Goal: Transaction & Acquisition: Purchase product/service

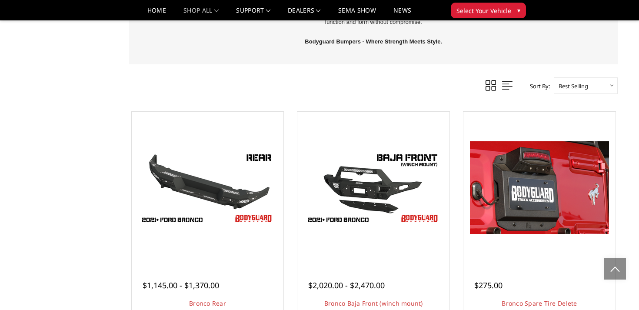
scroll to position [482, 0]
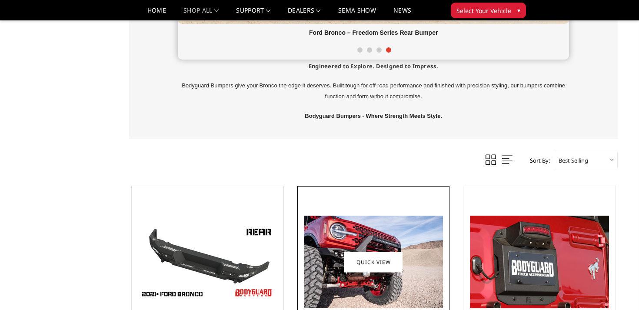
click at [400, 250] on figure "Quick view" at bounding box center [373, 262] width 148 height 148
click at [400, 241] on img at bounding box center [373, 261] width 139 height 93
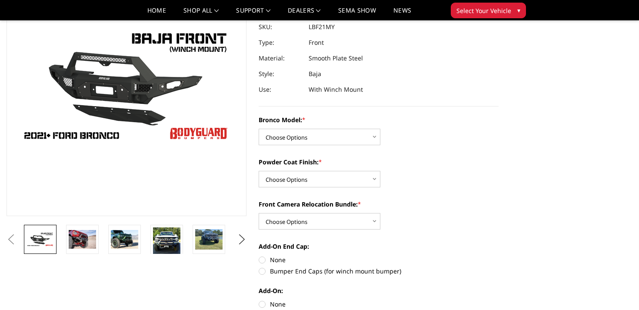
scroll to position [89, 0]
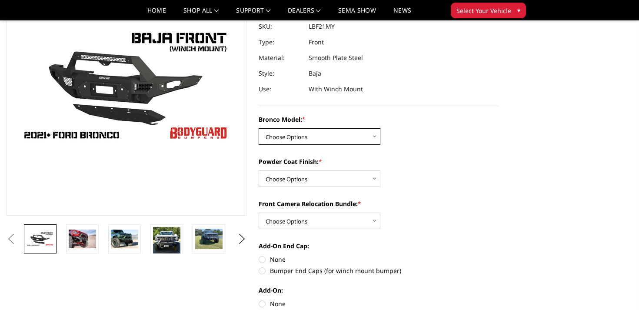
click at [353, 136] on select "Choose Options Base/Badlands/Wildtrak/etc. Raptor" at bounding box center [319, 136] width 122 height 17
select select "4013"
click at [258, 128] on select "Choose Options Base/Badlands/Wildtrak/etc. Raptor" at bounding box center [319, 136] width 122 height 17
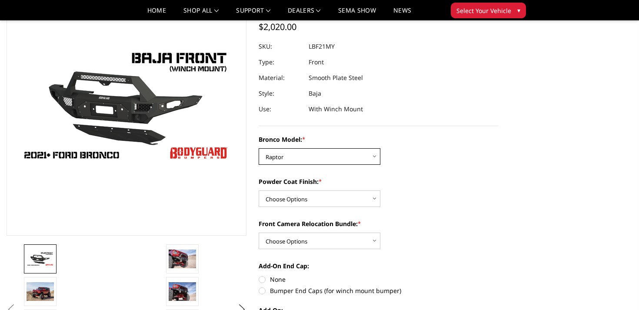
scroll to position [71, 0]
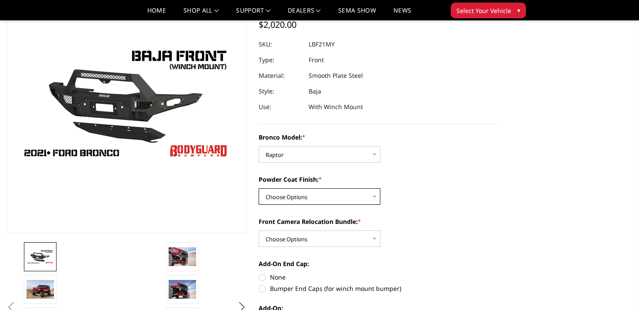
click at [338, 202] on select "Choose Options Bare Metal Textured Black Powder Coat" at bounding box center [319, 196] width 122 height 17
select select "4015"
click at [258, 188] on select "Choose Options Bare Metal Textured Black Powder Coat" at bounding box center [319, 196] width 122 height 17
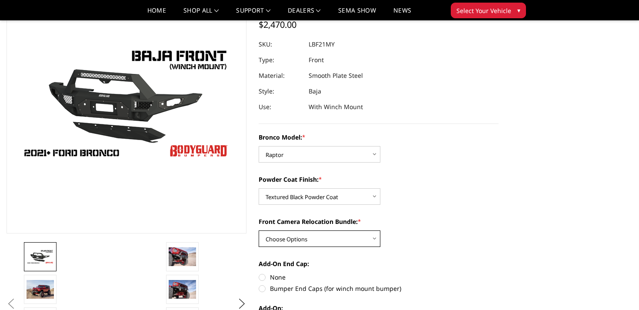
click at [334, 239] on select "Choose Options With Front Camera Relocation (Harness and Pod) Without Front Cam…" at bounding box center [319, 238] width 122 height 17
select select "4016"
click at [258, 230] on select "Choose Options With Front Camera Relocation (Harness and Pod) Without Front Cam…" at bounding box center [319, 238] width 122 height 17
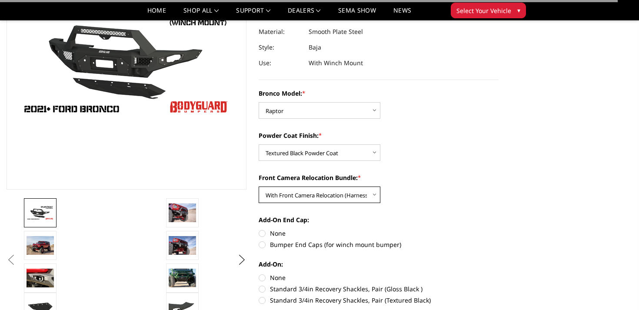
scroll to position [116, 0]
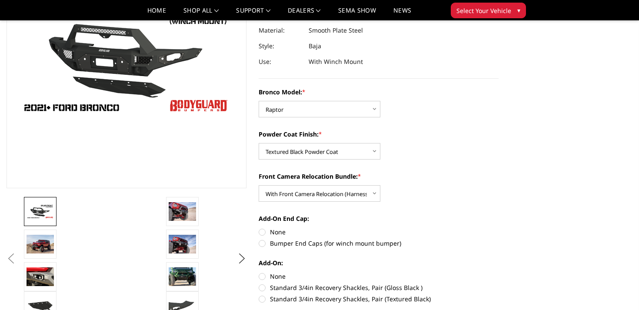
click at [304, 245] on label "Bumper End Caps (for winch mount bumper)" at bounding box center [378, 242] width 240 height 9
click at [498, 228] on input "Bumper End Caps (for winch mount bumper)" at bounding box center [498, 227] width 0 height 0
radio input "true"
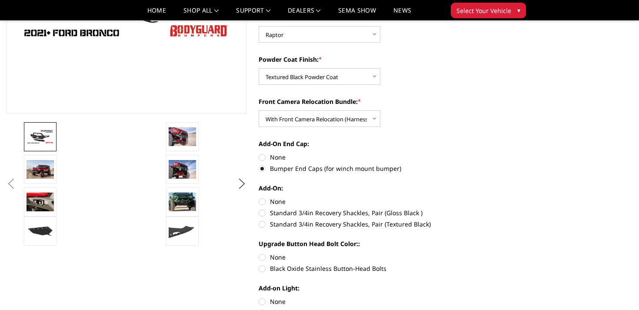
scroll to position [192, 0]
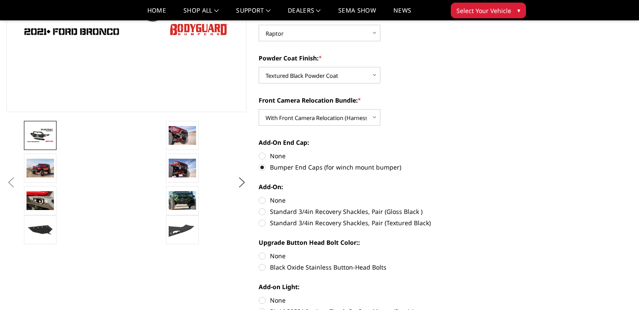
click at [322, 266] on label "Black Oxide Stainless Button-Head Bolts" at bounding box center [378, 266] width 240 height 9
click at [498, 252] on input "Black Oxide Stainless Button-Head Bolts" at bounding box center [498, 251] width 0 height 0
radio input "true"
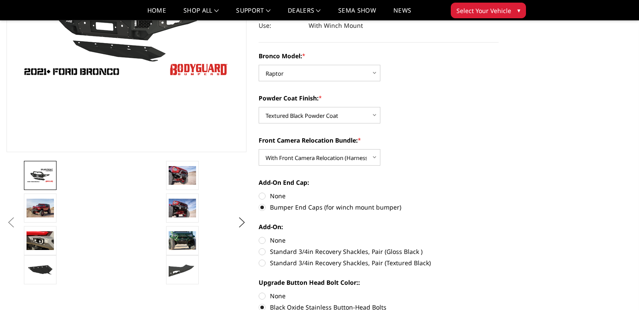
scroll to position [153, 0]
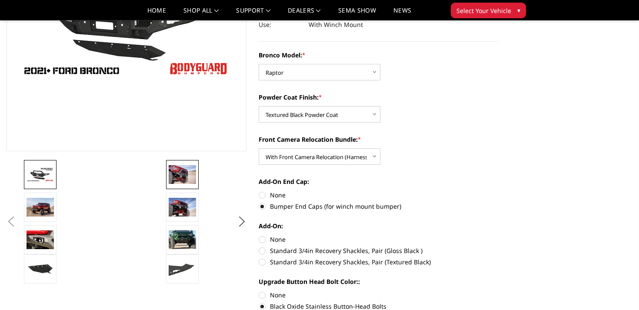
click at [181, 178] on img at bounding box center [182, 174] width 27 height 18
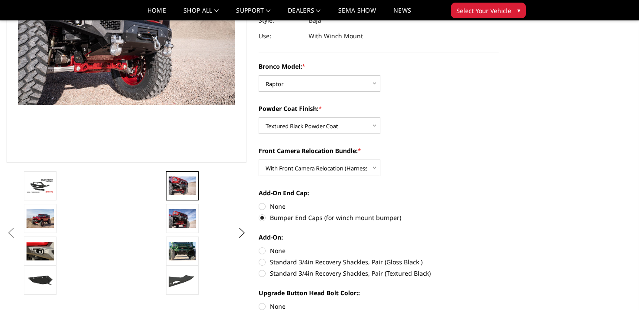
scroll to position [115, 0]
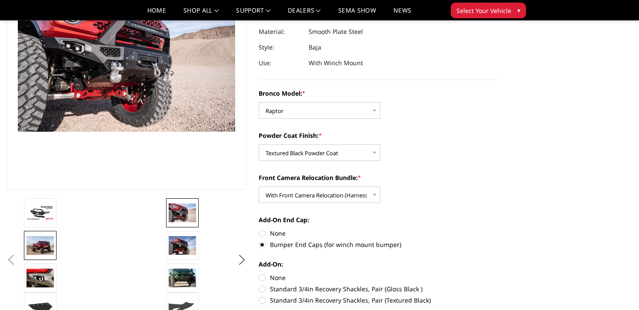
click at [39, 246] on img at bounding box center [39, 245] width 27 height 18
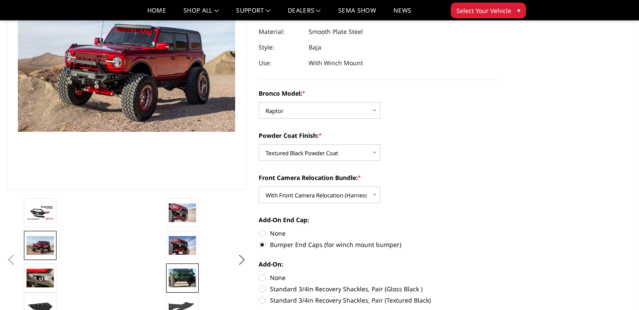
click at [186, 279] on img at bounding box center [182, 277] width 27 height 18
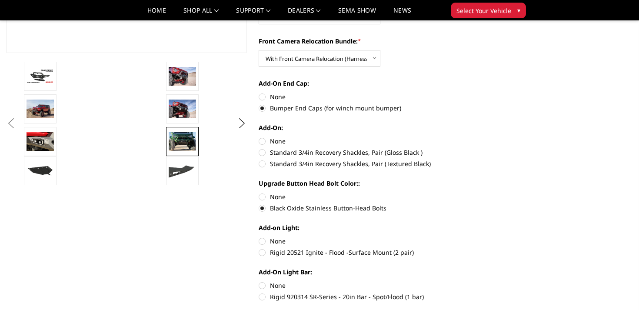
scroll to position [254, 0]
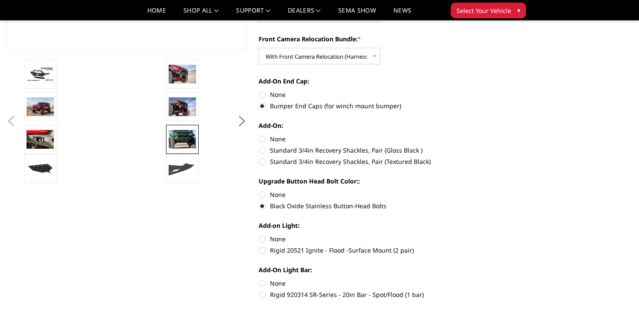
click at [358, 165] on label "Standard 3/4in Recovery Shackles, Pair (Textured Black)" at bounding box center [378, 161] width 240 height 9
click at [498, 146] on input "Standard 3/4in Recovery Shackles, Pair (Textured Black)" at bounding box center [498, 146] width 0 height 0
radio input "true"
click at [186, 147] on img at bounding box center [182, 139] width 27 height 18
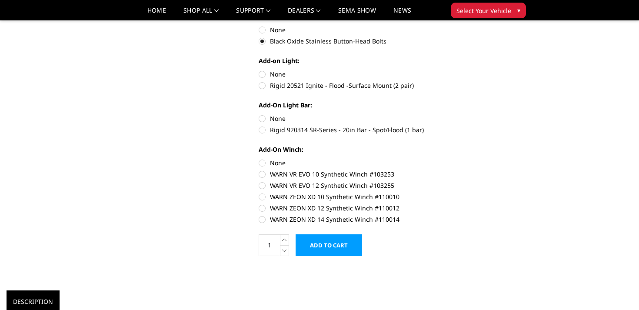
scroll to position [417, 0]
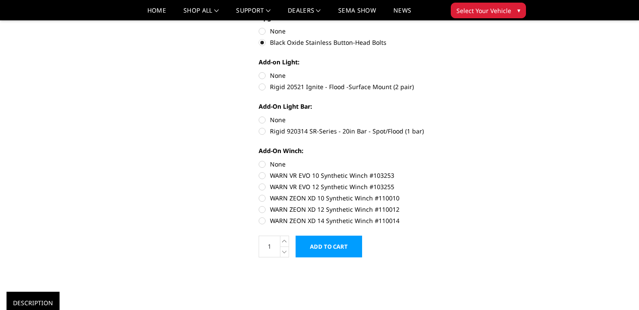
click at [328, 209] on label "WARN ZEON XD 12 Synthetic Winch #110012" at bounding box center [378, 209] width 240 height 9
click at [498, 194] on input "WARN ZEON XD 12 Synthetic Winch #110012" at bounding box center [498, 193] width 0 height 0
radio input "true"
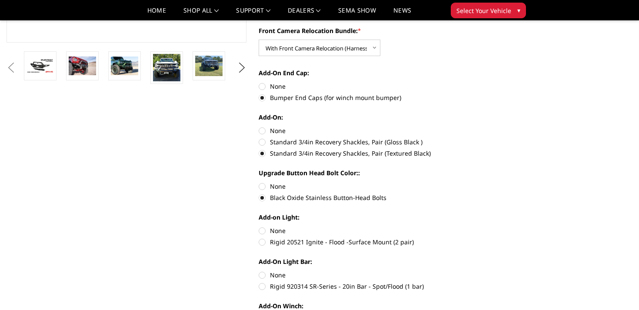
scroll to position [388, 0]
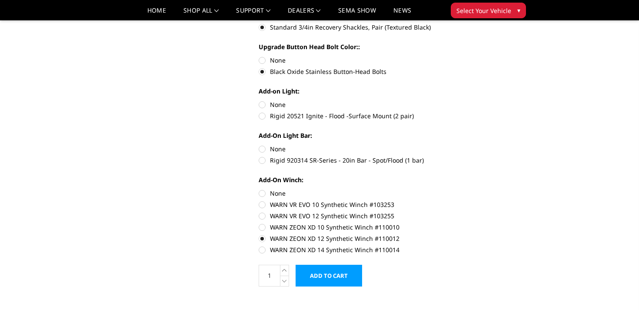
click at [262, 216] on label "WARN VR EVO 12 Synthetic Winch #103255" at bounding box center [378, 215] width 240 height 9
click at [498, 200] on input "WARN VR EVO 12 Synthetic Winch #103255" at bounding box center [498, 200] width 0 height 0
radio input "true"
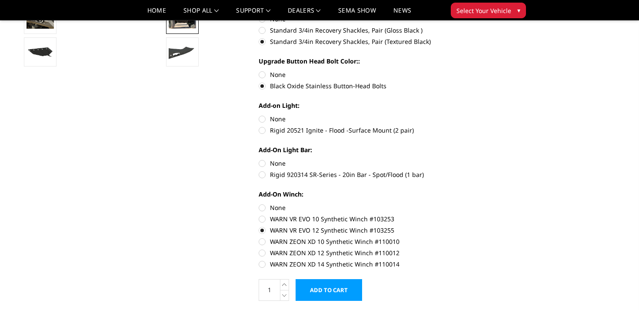
scroll to position [364, 0]
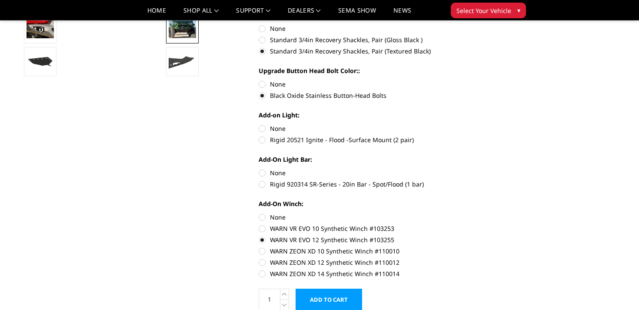
click at [369, 184] on label "Rigid 920314 SR-Series - 20in Bar - Spot/Flood (1 bar)" at bounding box center [378, 183] width 240 height 9
click at [498, 169] on input "Rigid 920314 SR-Series - 20in Bar - Spot/Flood (1 bar)" at bounding box center [498, 168] width 0 height 0
radio input "true"
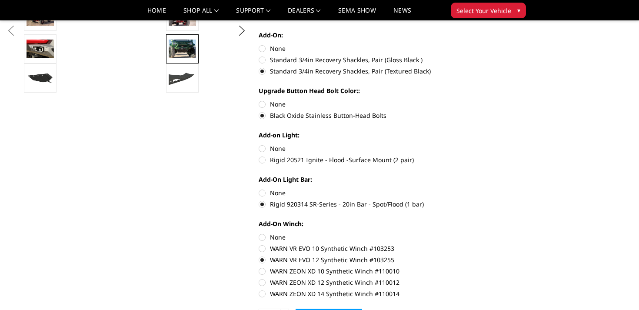
scroll to position [343, 0]
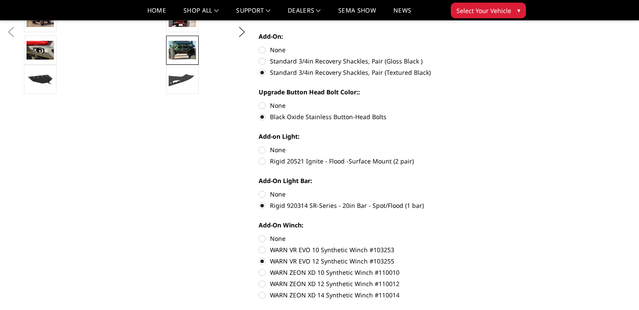
click at [337, 162] on label "Rigid 20521 Ignite - Flood -Surface Mount (2 pair)" at bounding box center [378, 160] width 240 height 9
click at [498, 146] on input "Rigid 20521 Ignite - Flood -Surface Mount (2 pair)" at bounding box center [498, 145] width 0 height 0
radio input "true"
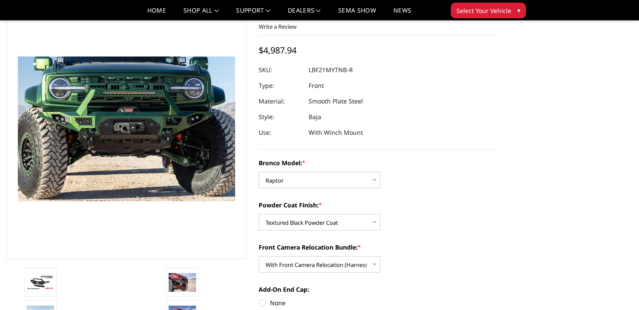
scroll to position [35, 0]
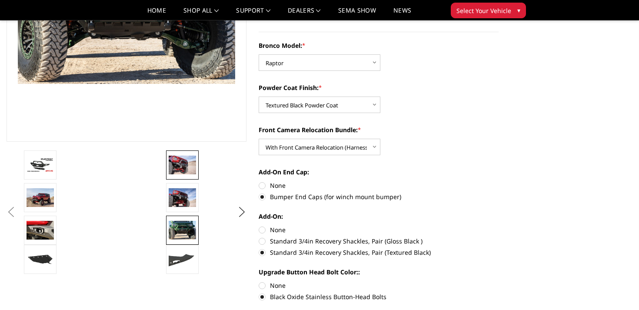
click at [179, 163] on img at bounding box center [182, 165] width 27 height 18
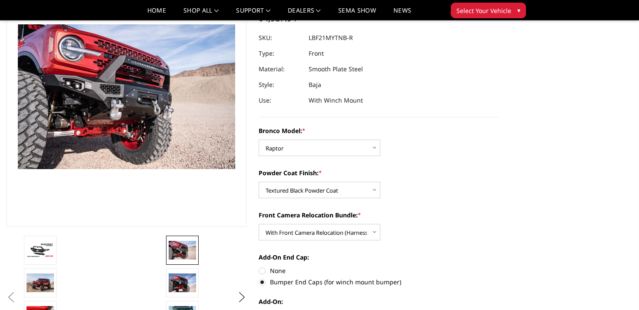
scroll to position [78, 0]
click at [177, 293] on link at bounding box center [182, 282] width 33 height 29
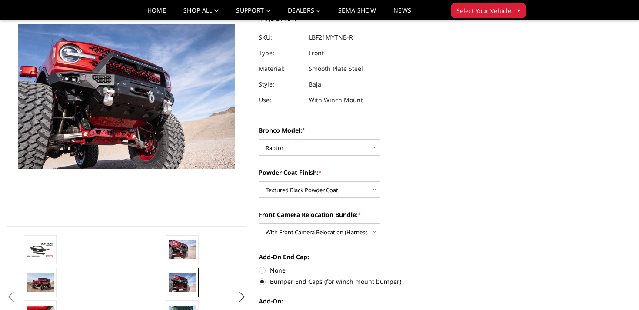
click at [179, 287] on img at bounding box center [182, 282] width 27 height 18
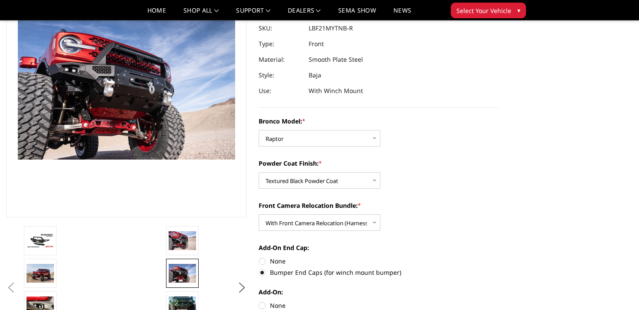
scroll to position [89, 0]
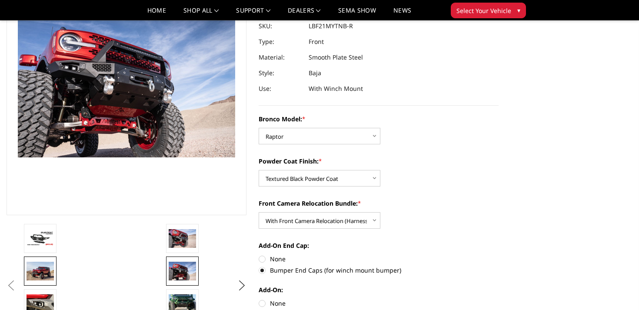
click at [49, 269] on img at bounding box center [39, 271] width 27 height 18
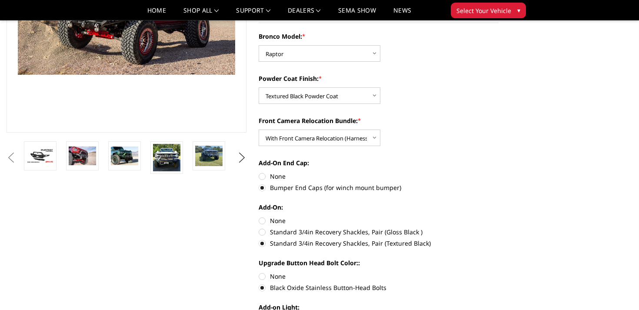
scroll to position [182, 0]
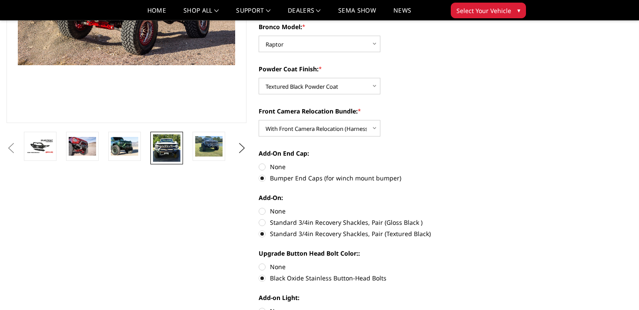
click at [174, 148] on img at bounding box center [166, 147] width 27 height 27
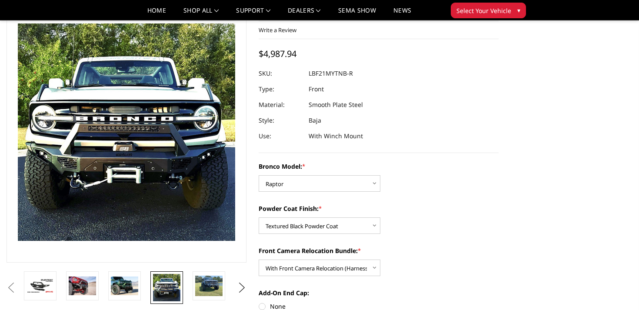
scroll to position [43, 0]
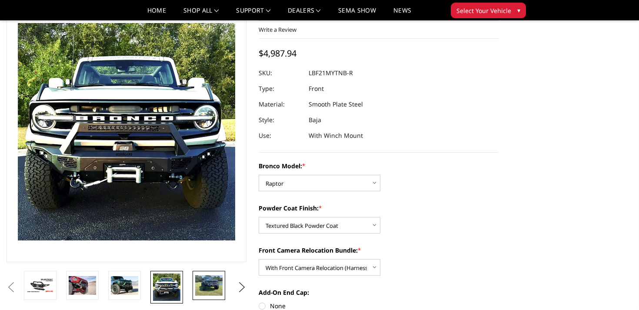
click at [207, 288] on img at bounding box center [208, 285] width 27 height 20
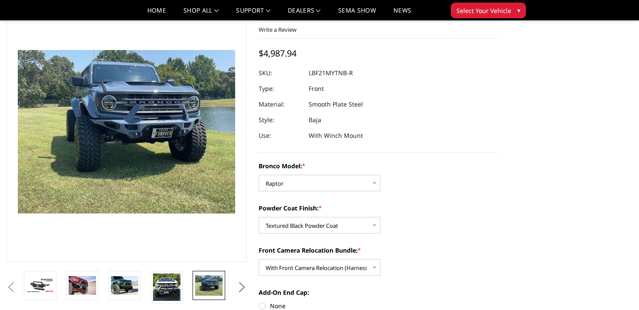
click at [242, 284] on button "Next" at bounding box center [241, 287] width 13 height 13
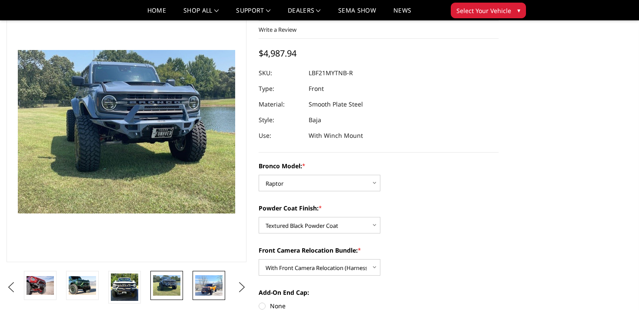
click at [209, 290] on img at bounding box center [208, 285] width 27 height 20
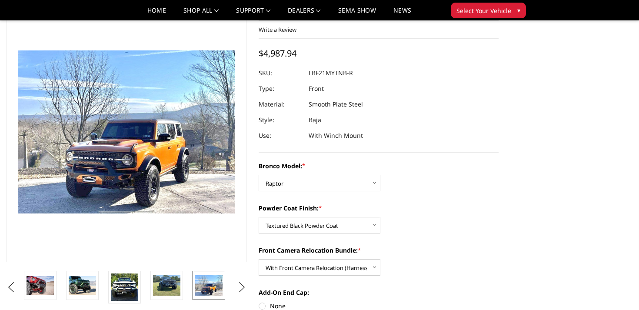
click at [242, 285] on button "Next" at bounding box center [241, 287] width 13 height 13
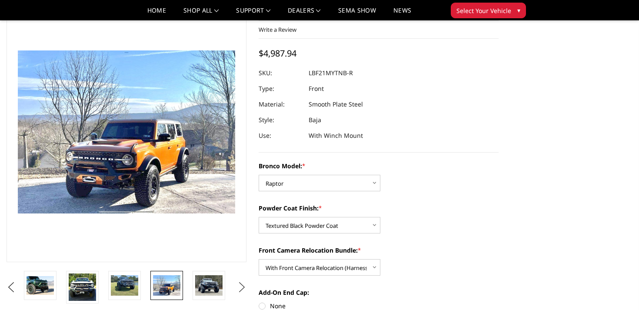
click at [242, 285] on button "Next" at bounding box center [241, 287] width 13 height 13
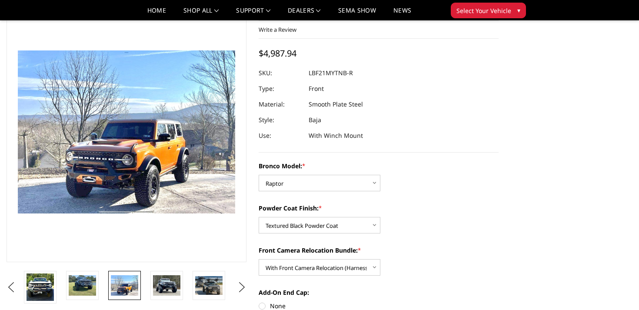
click at [186, 289] on li at bounding box center [169, 287] width 42 height 33
click at [179, 289] on img at bounding box center [166, 285] width 27 height 20
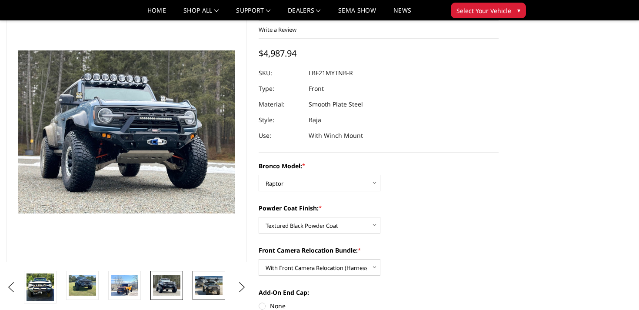
click at [211, 288] on img at bounding box center [208, 285] width 27 height 18
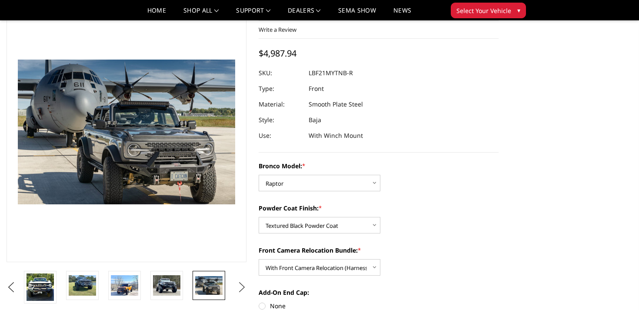
click at [243, 287] on button "Next" at bounding box center [241, 287] width 13 height 13
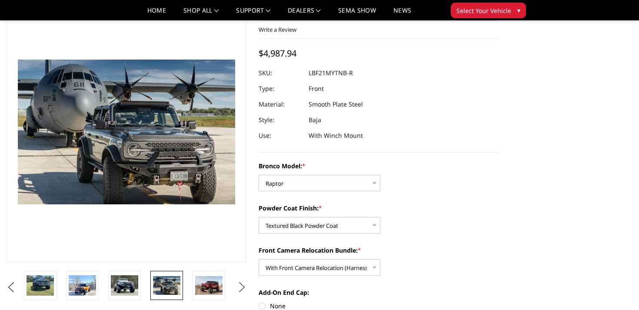
click at [243, 287] on button "Next" at bounding box center [241, 287] width 13 height 13
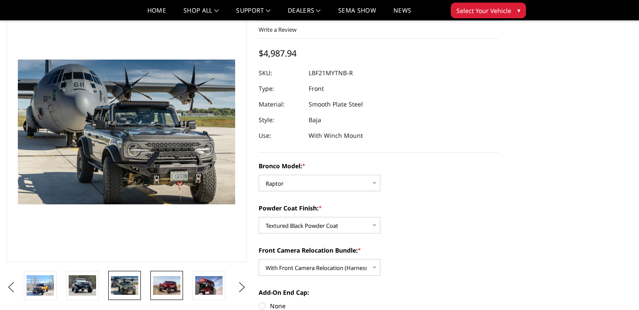
click at [175, 288] on img at bounding box center [166, 285] width 27 height 18
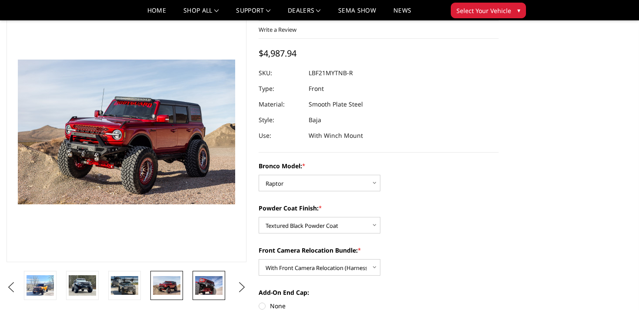
click at [204, 291] on img at bounding box center [208, 285] width 27 height 18
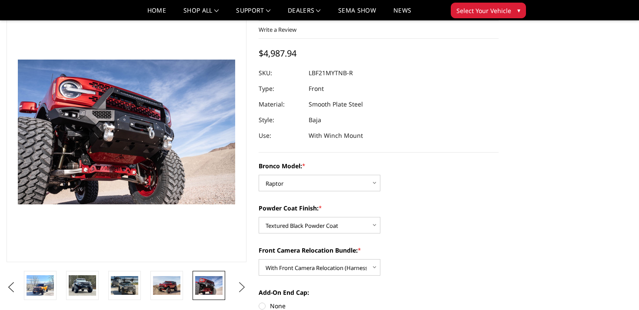
click at [248, 281] on button "Next" at bounding box center [241, 287] width 13 height 13
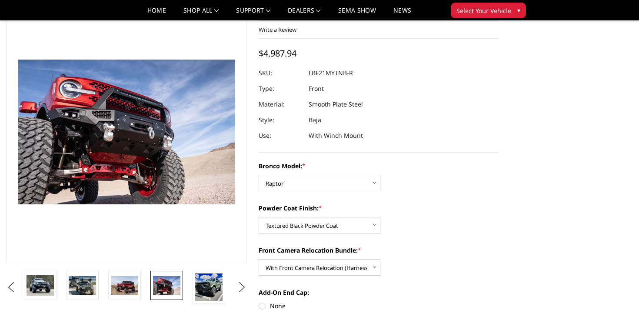
click at [242, 282] on button "Next" at bounding box center [241, 287] width 13 height 13
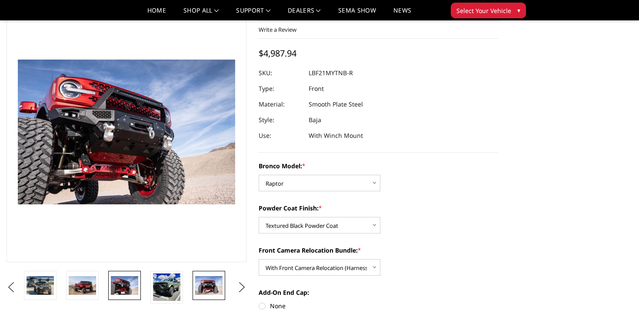
click at [199, 281] on img at bounding box center [208, 285] width 27 height 18
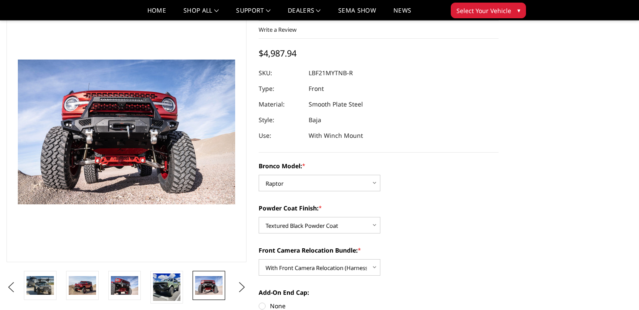
click at [185, 283] on li at bounding box center [169, 287] width 42 height 33
click at [209, 282] on img at bounding box center [208, 285] width 27 height 18
click at [239, 283] on button "Next" at bounding box center [241, 287] width 13 height 13
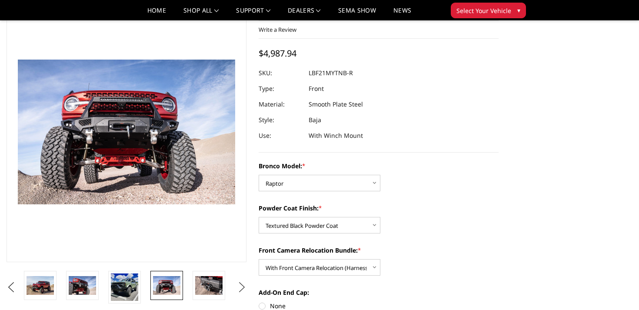
click at [239, 283] on button "Next" at bounding box center [241, 287] width 13 height 13
click at [189, 287] on li at bounding box center [169, 287] width 42 height 33
click at [204, 287] on img at bounding box center [208, 285] width 27 height 18
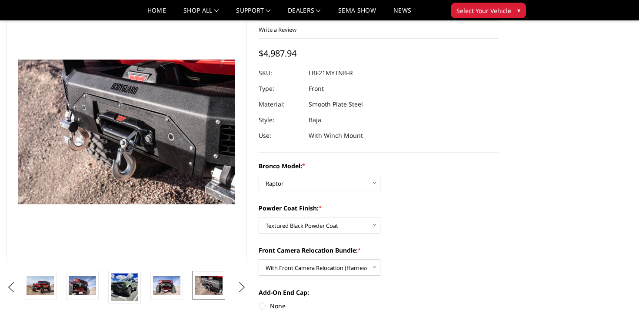
click at [245, 285] on button "Next" at bounding box center [241, 287] width 13 height 13
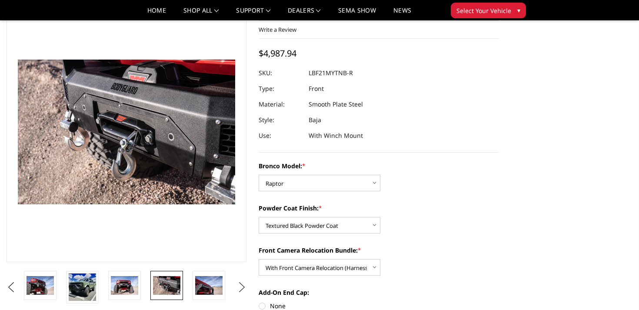
click at [238, 283] on button "Next" at bounding box center [241, 287] width 13 height 13
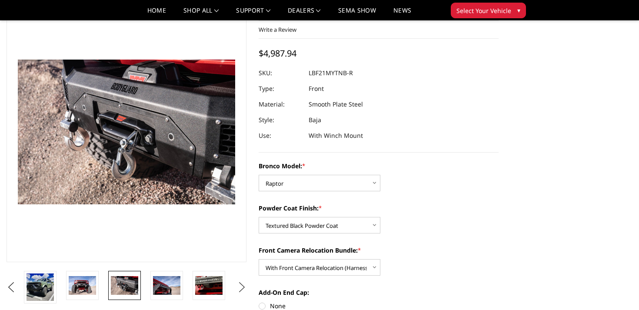
click at [238, 283] on button "Next" at bounding box center [241, 287] width 13 height 13
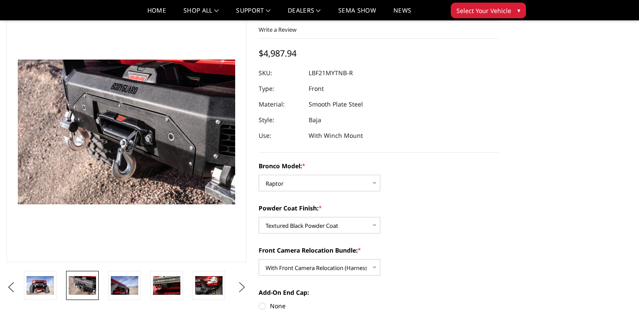
click at [238, 283] on button "Next" at bounding box center [241, 287] width 13 height 13
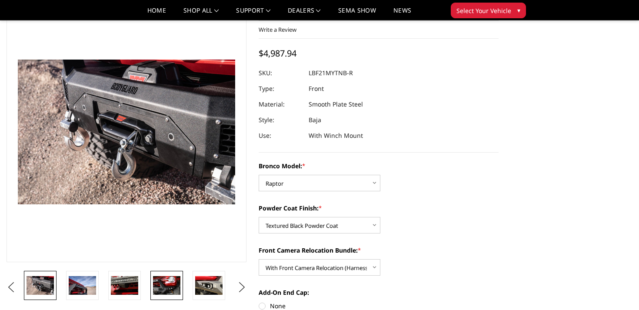
click at [165, 278] on img at bounding box center [166, 285] width 27 height 18
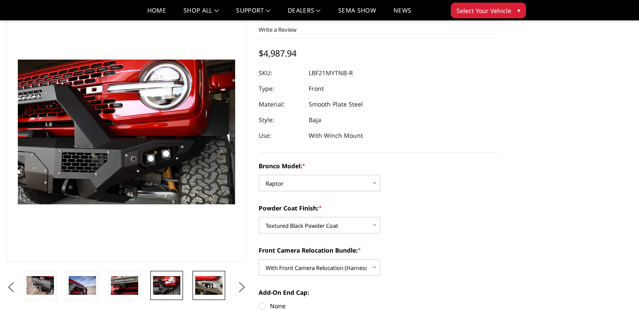
click at [206, 281] on img at bounding box center [208, 285] width 27 height 18
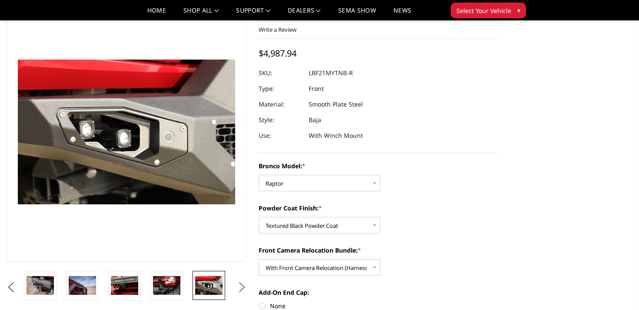
click at [241, 285] on button "Next" at bounding box center [241, 287] width 13 height 13
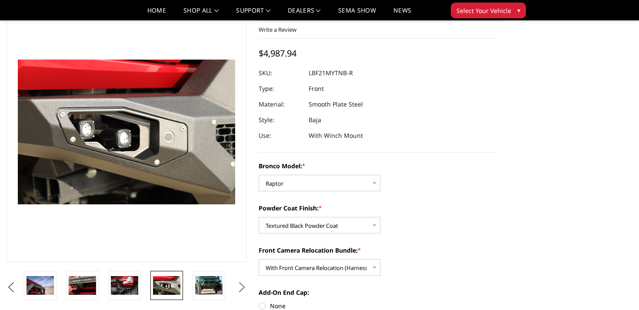
click at [241, 285] on button "Next" at bounding box center [241, 287] width 13 height 13
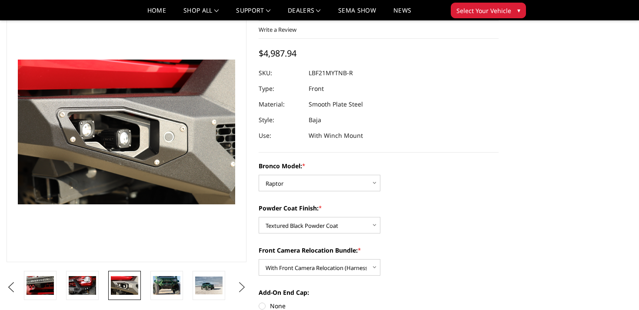
click at [241, 285] on button "Next" at bounding box center [241, 287] width 13 height 13
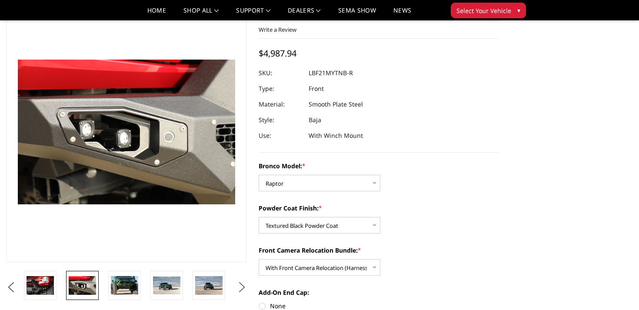
click at [241, 285] on button "Next" at bounding box center [241, 287] width 13 height 13
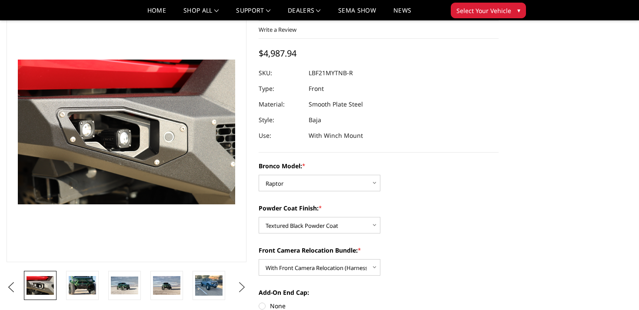
click at [241, 285] on button "Next" at bounding box center [241, 287] width 13 height 13
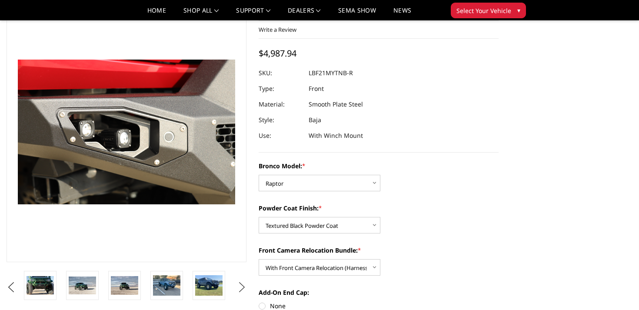
click at [241, 285] on button "Next" at bounding box center [241, 287] width 13 height 13
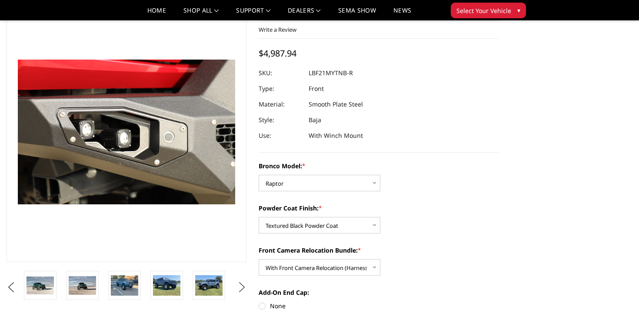
click at [241, 285] on button "Next" at bounding box center [241, 287] width 13 height 13
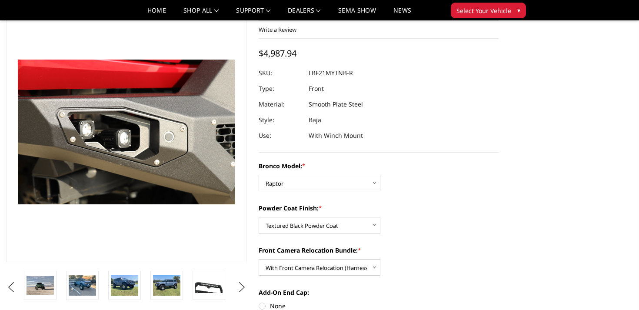
click at [241, 285] on button "Next" at bounding box center [241, 287] width 13 height 13
click at [209, 285] on img at bounding box center [208, 286] width 27 height 16
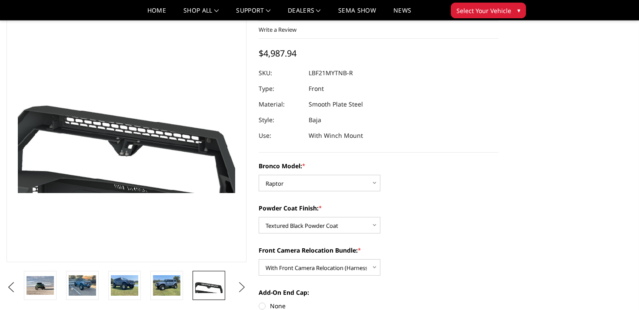
click at [237, 290] on button "Next" at bounding box center [241, 287] width 13 height 13
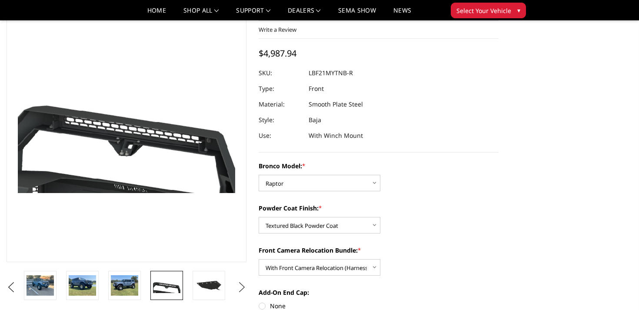
click at [237, 290] on button "Next" at bounding box center [241, 287] width 13 height 13
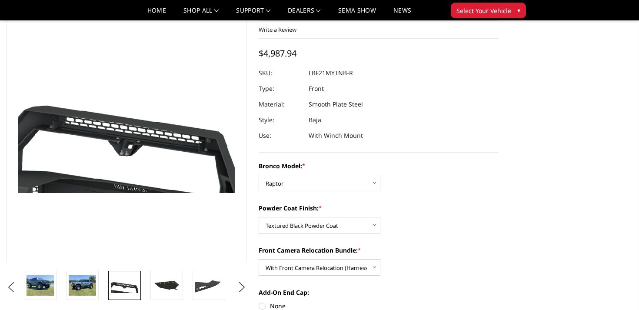
click at [189, 289] on li at bounding box center [169, 285] width 42 height 29
click at [202, 289] on img at bounding box center [208, 286] width 27 height 16
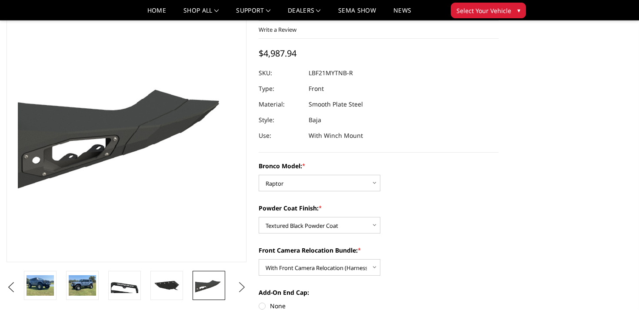
click at [244, 290] on button "Next" at bounding box center [241, 287] width 13 height 13
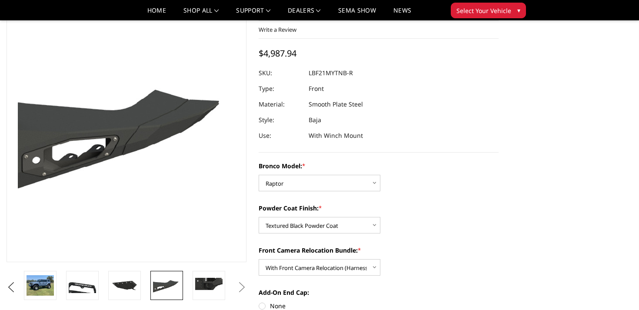
click at [244, 290] on button "Next" at bounding box center [241, 287] width 13 height 13
click at [236, 285] on button "Next" at bounding box center [241, 287] width 13 height 13
click at [211, 285] on img at bounding box center [208, 286] width 27 height 16
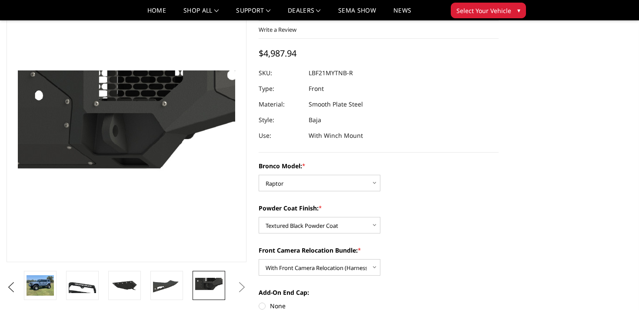
scroll to position [0, 0]
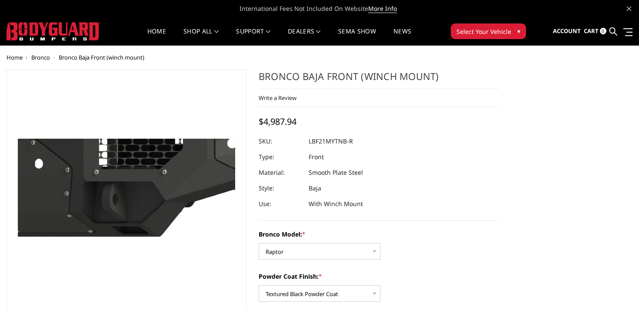
click at [481, 41] on div "Home shop all Bronco 2021-2025 Bronco Front 2021-2025 Bronco Rear 2021-2025 Bro…" at bounding box center [319, 31] width 413 height 28
click at [480, 35] on span "Select Your Vehicle" at bounding box center [483, 31] width 55 height 9
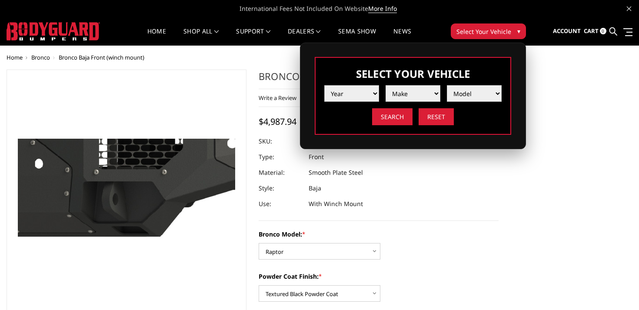
click at [352, 91] on select "Year 2025 2024 2023 2022 2021 2020 2019 2018 2017 2016 2015 2014 2013 2012 2011…" at bounding box center [351, 93] width 55 height 17
select select "yr_2025"
click at [324, 85] on select "Year 2025 2024 2023 2022 2021 2020 2019 2018 2017 2016 2015 2014 2013 2012 2011…" at bounding box center [351, 93] width 55 height 17
click at [411, 93] on select "Make Chevrolet Ford GMC Ram Toyota" at bounding box center [412, 93] width 55 height 17
select select "mk_ford"
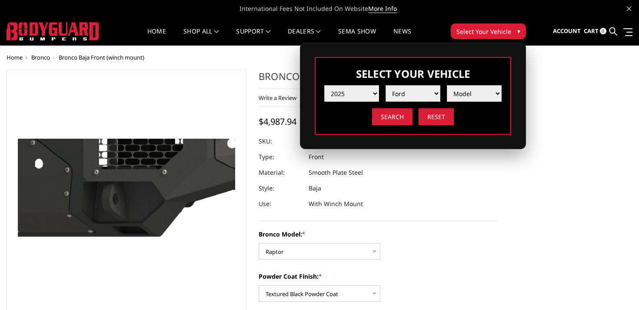
click at [385, 85] on select "Make Chevrolet Ford GMC Ram Toyota" at bounding box center [412, 93] width 55 height 17
click at [491, 93] on select "Model F150 F150 Raptor F250 / F350 F450 F550" at bounding box center [474, 93] width 55 height 17
click at [421, 181] on dl "SKU: LBF21MYTNB-R UPC: Type: Front Material: Smooth Plate Steel Style: Baja Use…" at bounding box center [378, 172] width 240 height 78
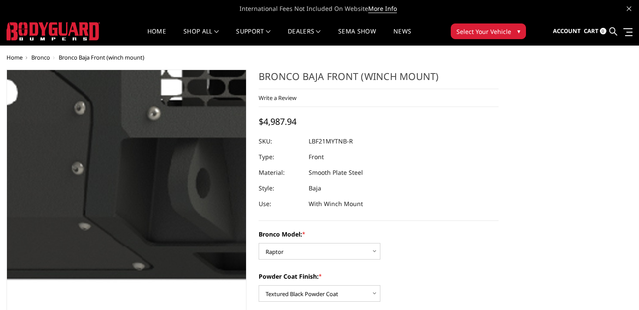
scroll to position [241, 0]
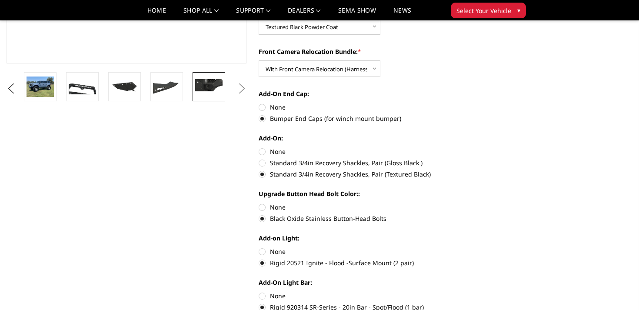
click at [17, 93] on button "Previous" at bounding box center [10, 88] width 13 height 13
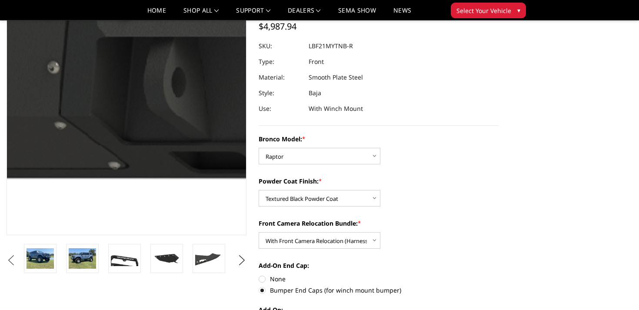
scroll to position [71, 0]
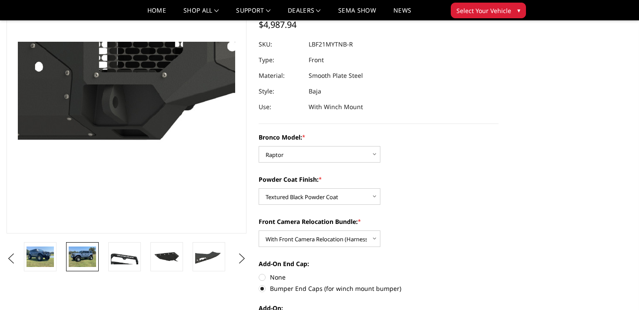
click at [71, 258] on img at bounding box center [82, 256] width 27 height 20
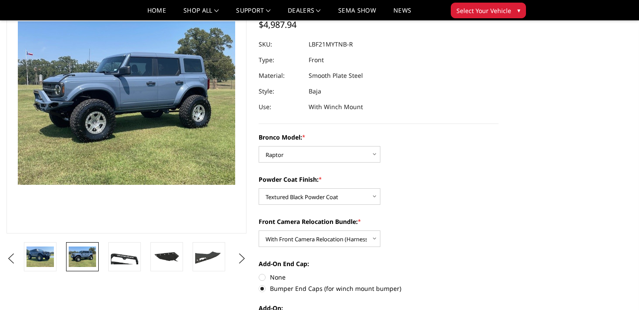
scroll to position [51, 0]
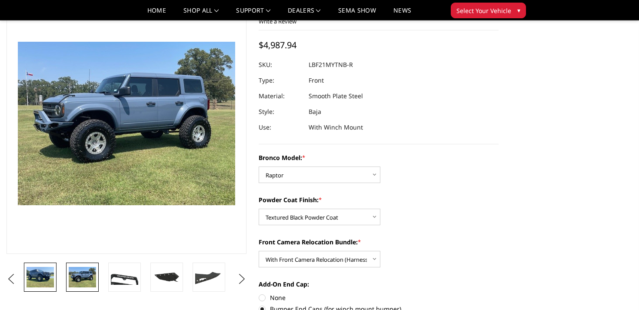
click at [47, 273] on img at bounding box center [39, 277] width 27 height 20
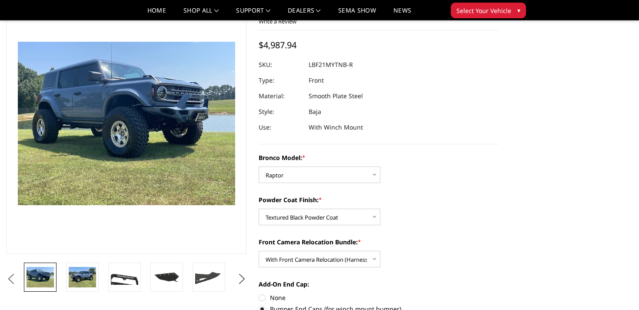
click at [17, 275] on button "Previous" at bounding box center [10, 278] width 13 height 13
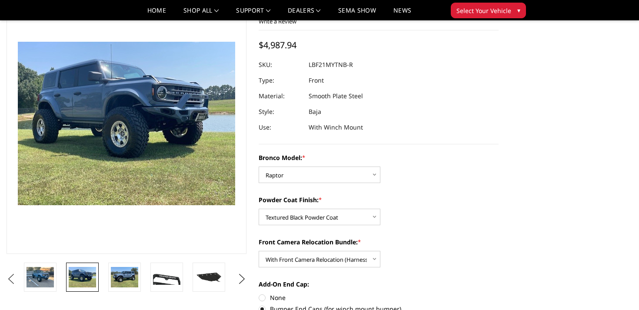
click at [15, 275] on button "Previous" at bounding box center [10, 278] width 13 height 13
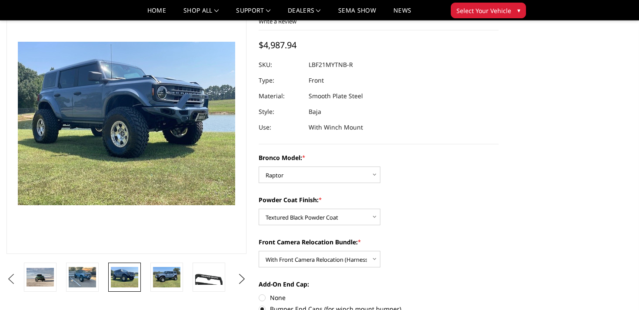
click at [12, 275] on button "Previous" at bounding box center [10, 278] width 13 height 13
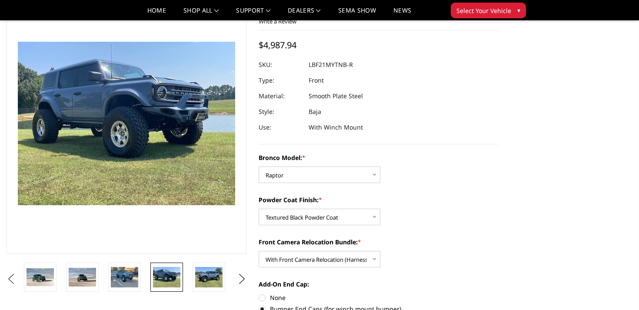
click at [12, 275] on button "Previous" at bounding box center [10, 278] width 13 height 13
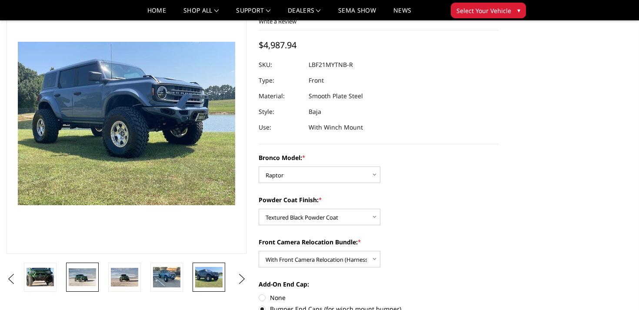
click at [96, 275] on link at bounding box center [82, 276] width 33 height 29
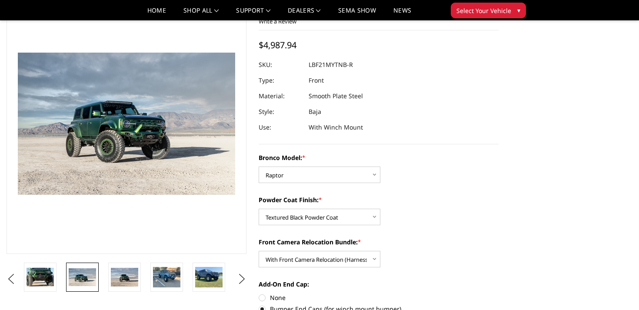
scroll to position [61, 0]
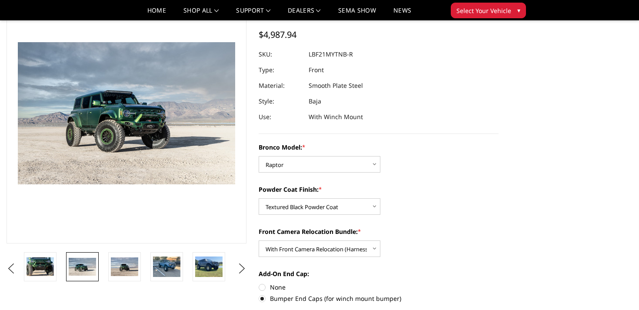
click at [56, 276] on li at bounding box center [43, 266] width 42 height 29
click at [44, 266] on img at bounding box center [39, 266] width 27 height 18
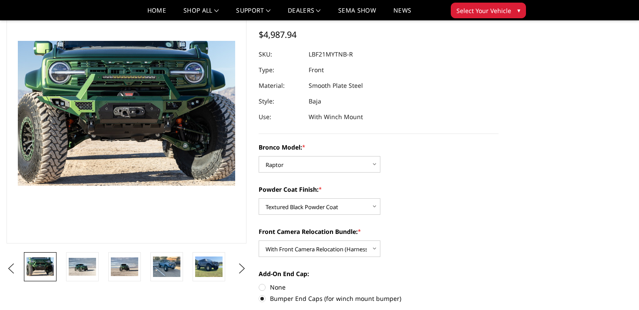
scroll to position [60, 0]
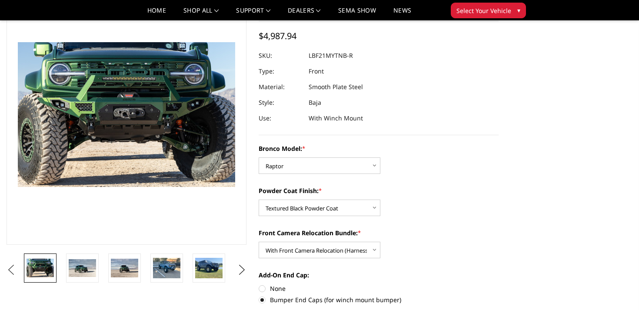
click at [16, 272] on button "Previous" at bounding box center [10, 269] width 13 height 13
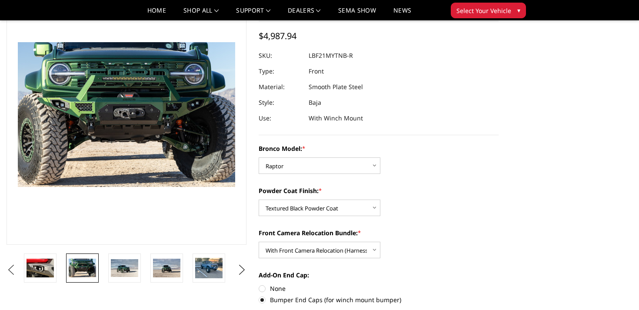
click at [16, 272] on button "Previous" at bounding box center [10, 269] width 13 height 13
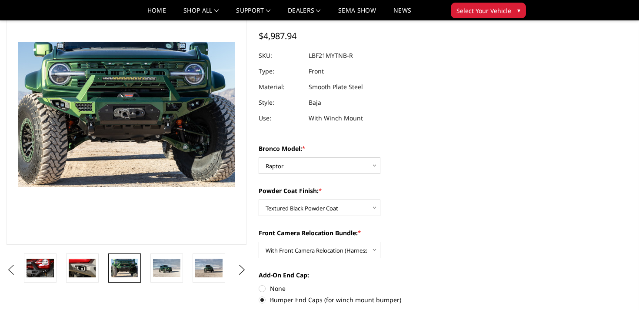
click at [16, 272] on button "Previous" at bounding box center [10, 269] width 13 height 13
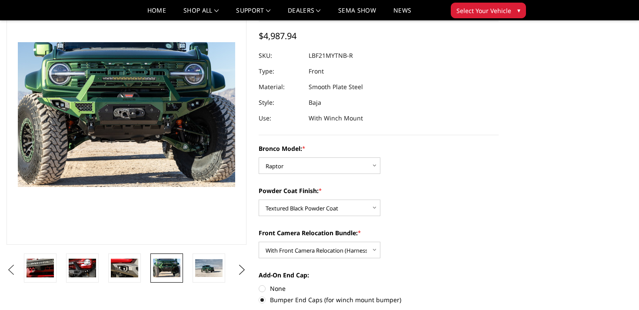
click at [16, 272] on button "Previous" at bounding box center [10, 269] width 13 height 13
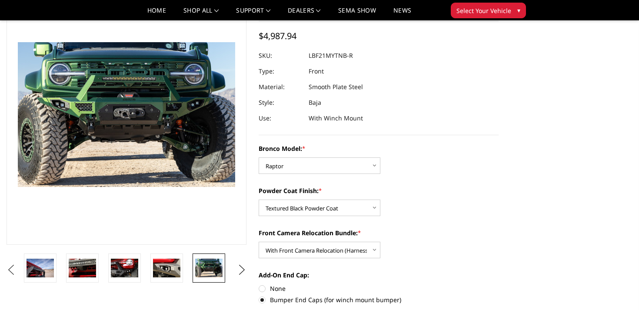
click at [16, 272] on button "Previous" at bounding box center [10, 269] width 13 height 13
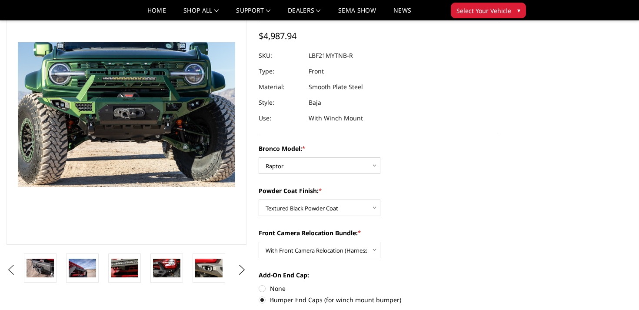
click at [16, 272] on button "Previous" at bounding box center [10, 269] width 13 height 13
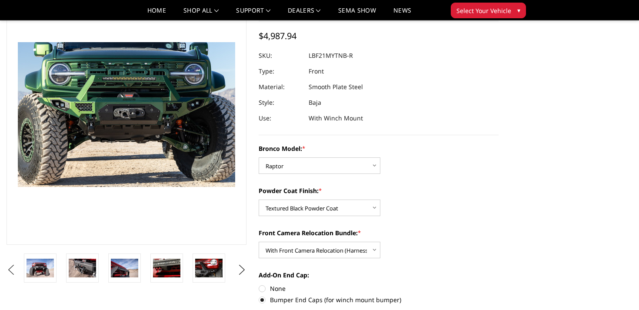
click at [16, 272] on button "Previous" at bounding box center [10, 269] width 13 height 13
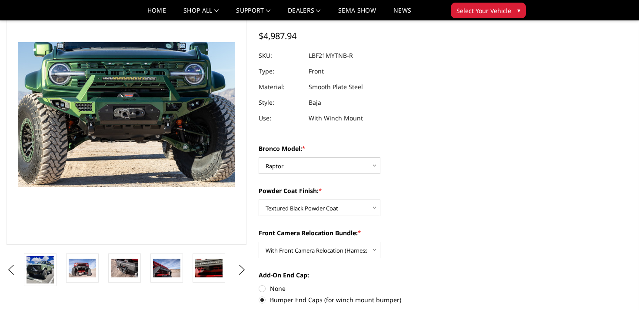
click at [66, 274] on li at bounding box center [85, 269] width 42 height 33
click at [74, 272] on img at bounding box center [82, 267] width 27 height 18
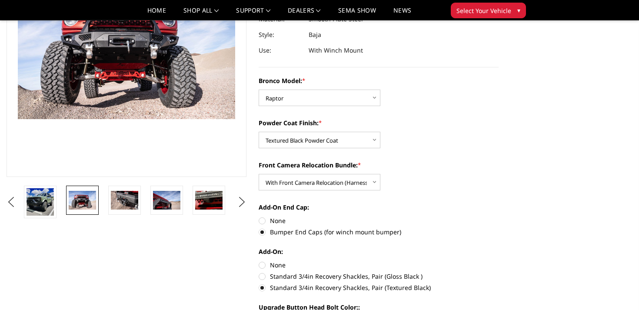
scroll to position [0, 0]
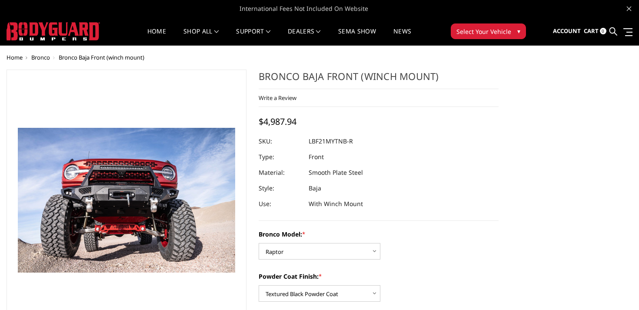
click at [382, 8] on link "More Info" at bounding box center [382, 8] width 29 height 9
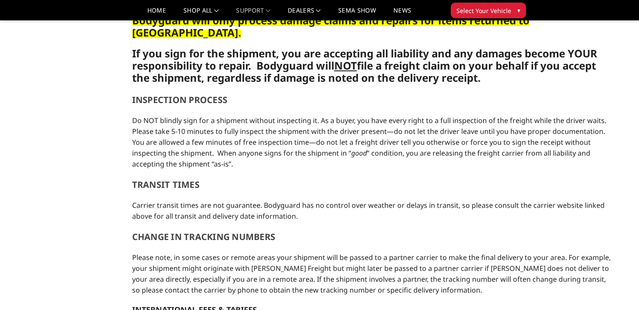
scroll to position [276, 0]
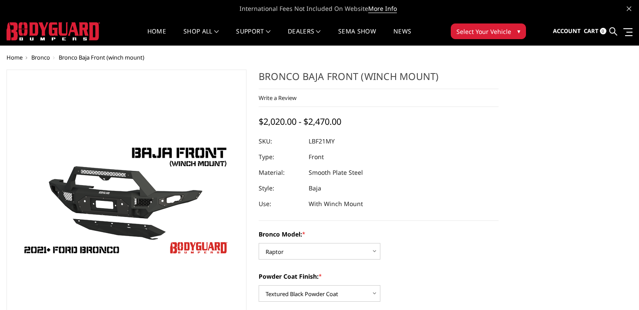
select select "4013"
select select "4015"
select select "4016"
